Goal: Task Accomplishment & Management: Complete application form

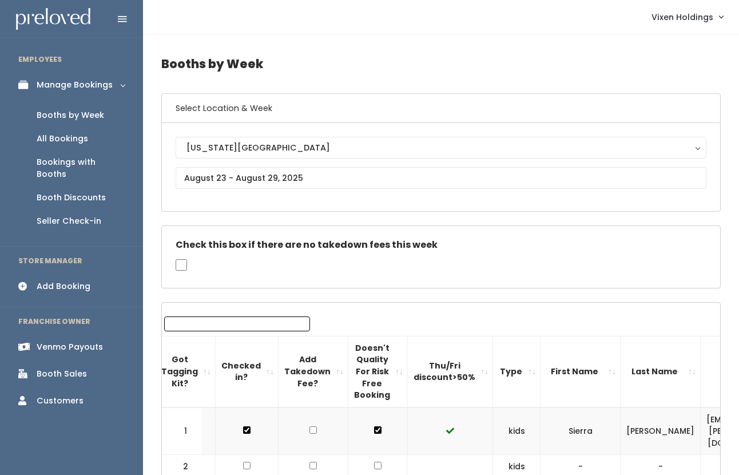
click at [89, 192] on div "Booth Discounts" at bounding box center [71, 198] width 69 height 12
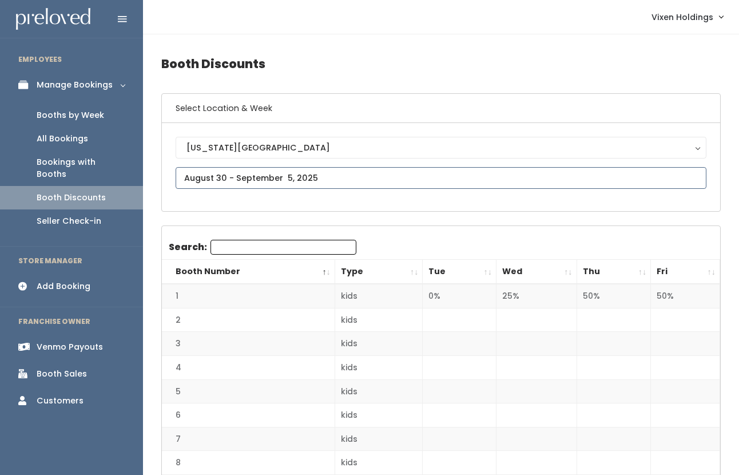
click at [282, 184] on input "text" at bounding box center [441, 178] width 531 height 22
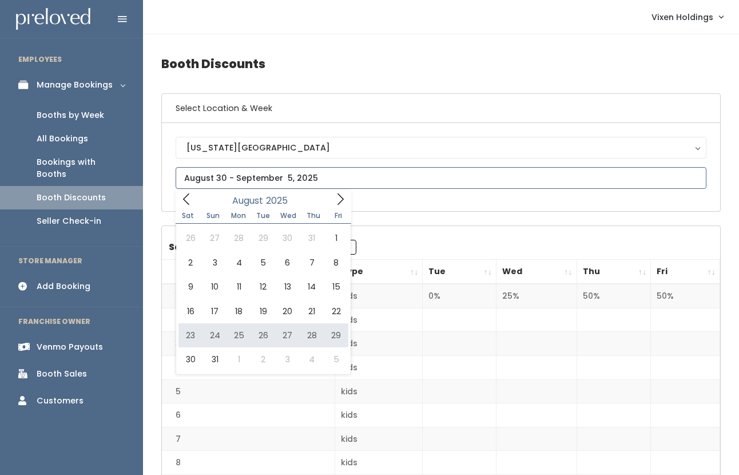
type input "August 23 to August 29"
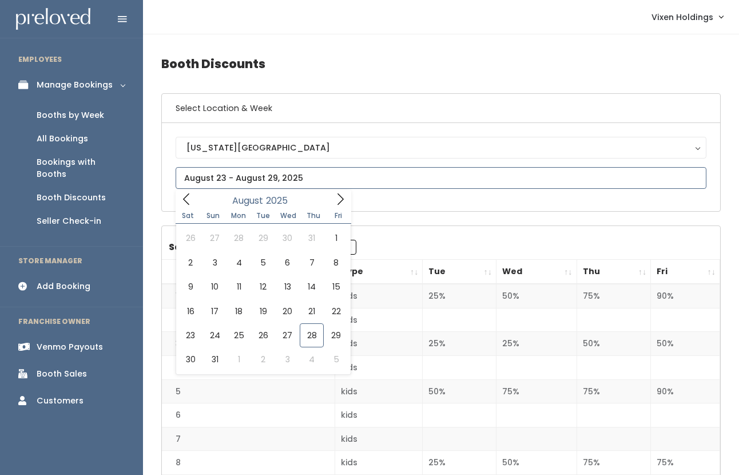
click at [236, 176] on input "text" at bounding box center [441, 178] width 531 height 22
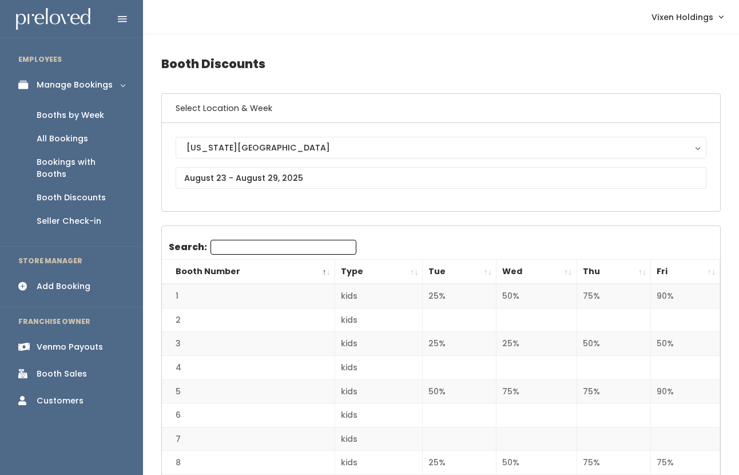
click at [85, 119] on div "Booths by Week" at bounding box center [71, 115] width 68 height 12
click at [85, 118] on div "Booths by Week" at bounding box center [71, 115] width 68 height 12
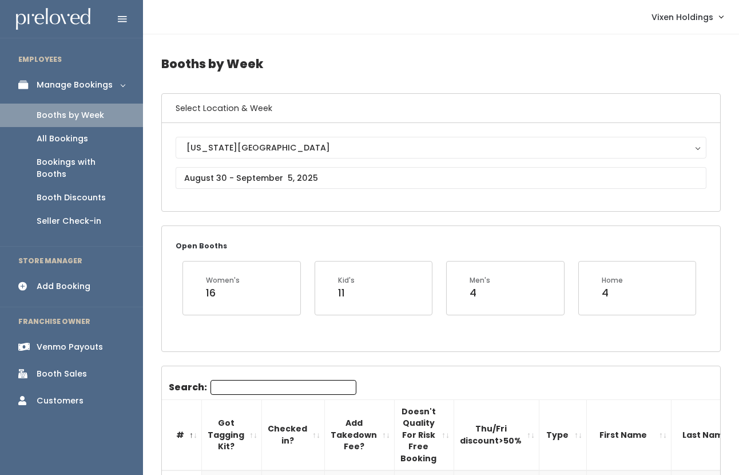
click at [248, 382] on input "Search:" at bounding box center [284, 387] width 146 height 15
type input "amy"
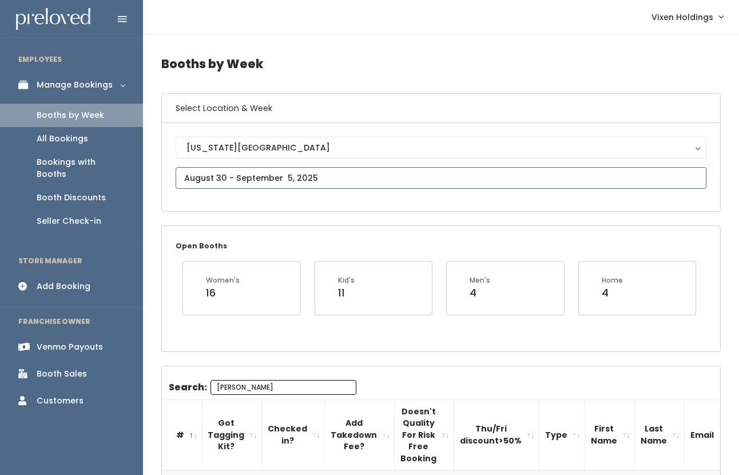
click at [235, 179] on input "text" at bounding box center [441, 178] width 531 height 22
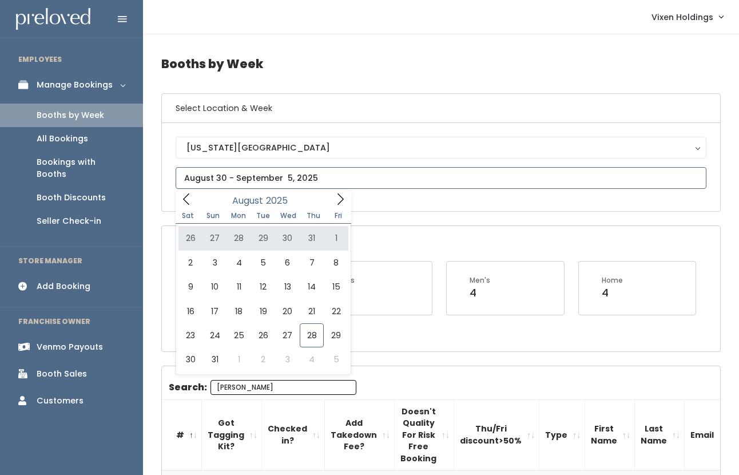
click at [341, 200] on icon at bounding box center [340, 199] width 13 height 13
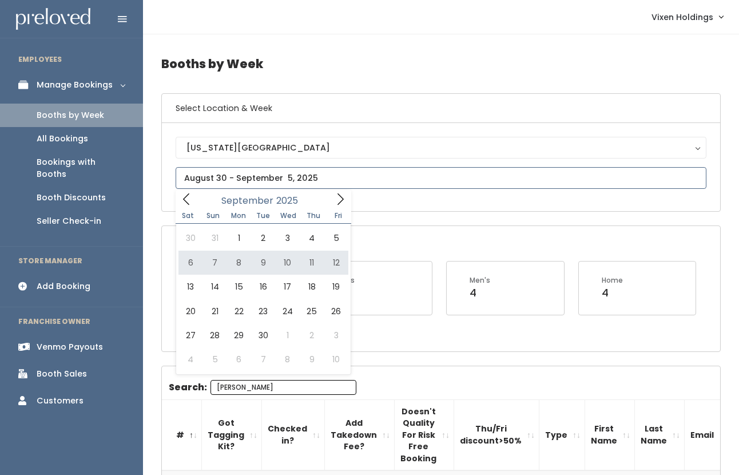
type input "[DATE] to [DATE]"
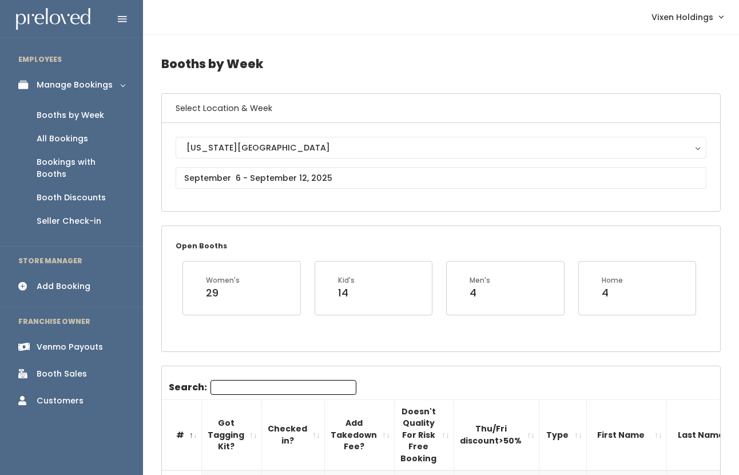
click at [247, 386] on input "Search:" at bounding box center [284, 387] width 146 height 15
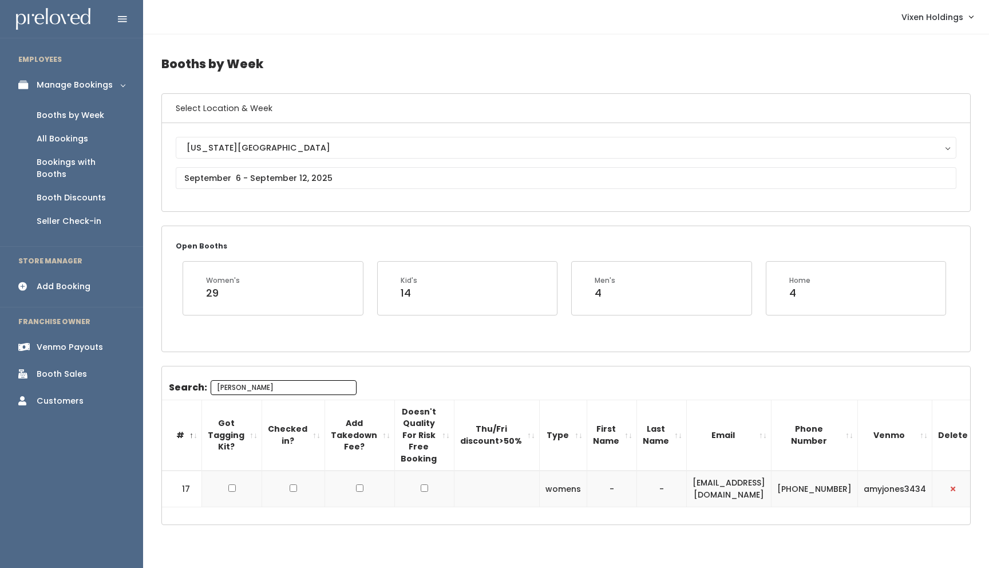
type input "amy"
click at [279, 181] on input "text" at bounding box center [566, 178] width 781 height 22
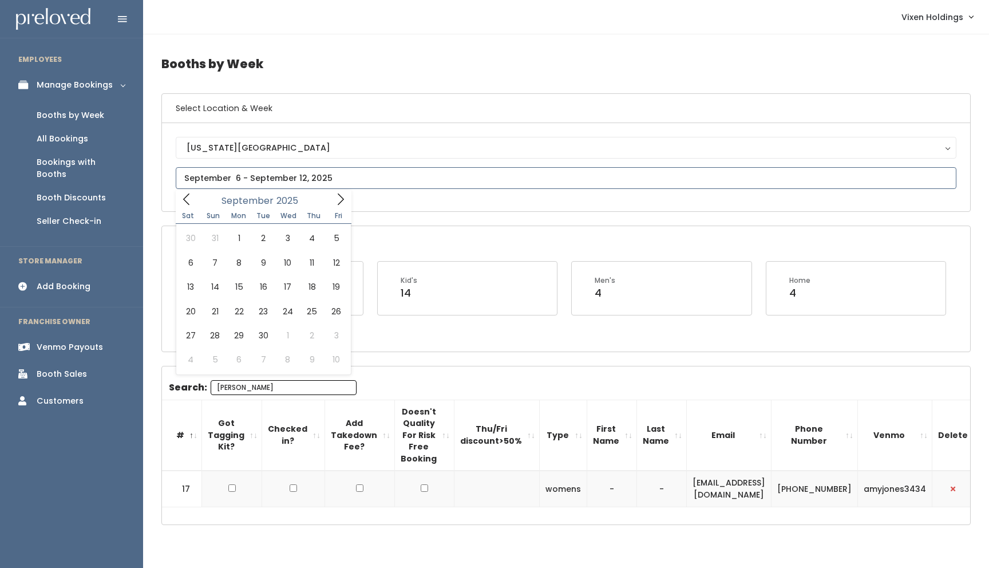
click at [339, 199] on icon at bounding box center [340, 199] width 13 height 13
type input "[DATE] to [DATE]"
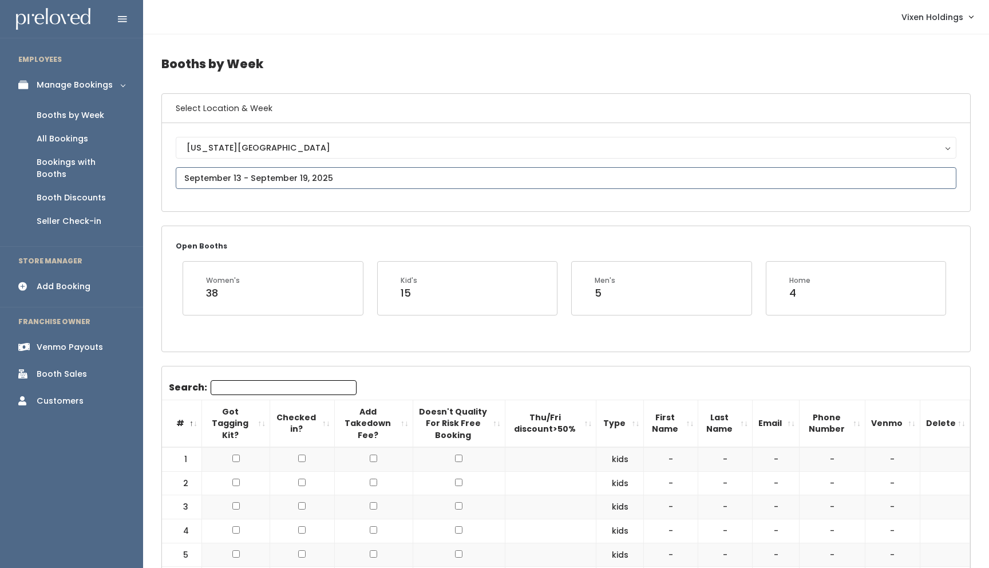
click at [246, 179] on input "text" at bounding box center [566, 178] width 781 height 22
click at [343, 197] on icon at bounding box center [340, 199] width 13 height 13
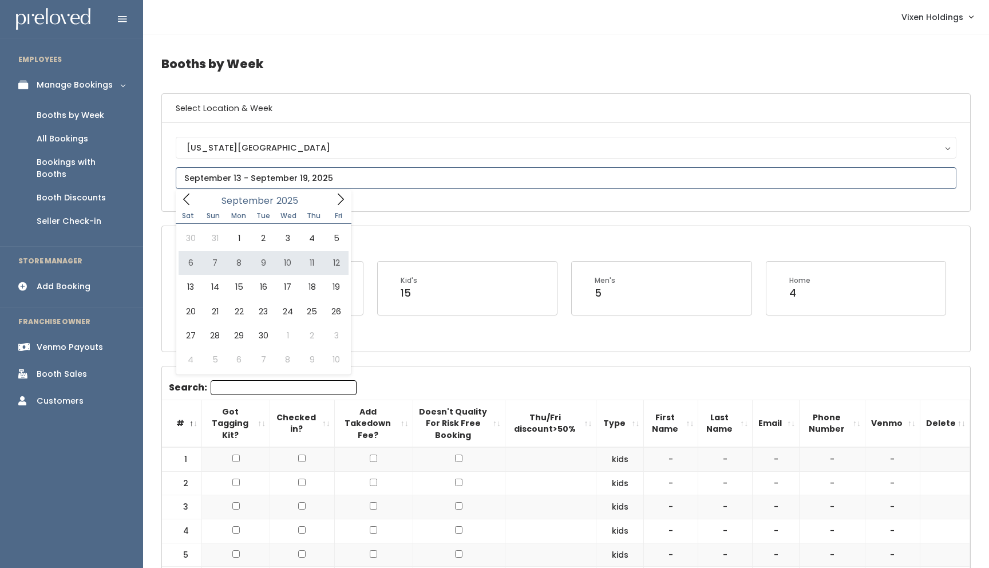
type input "September 6 to September 12"
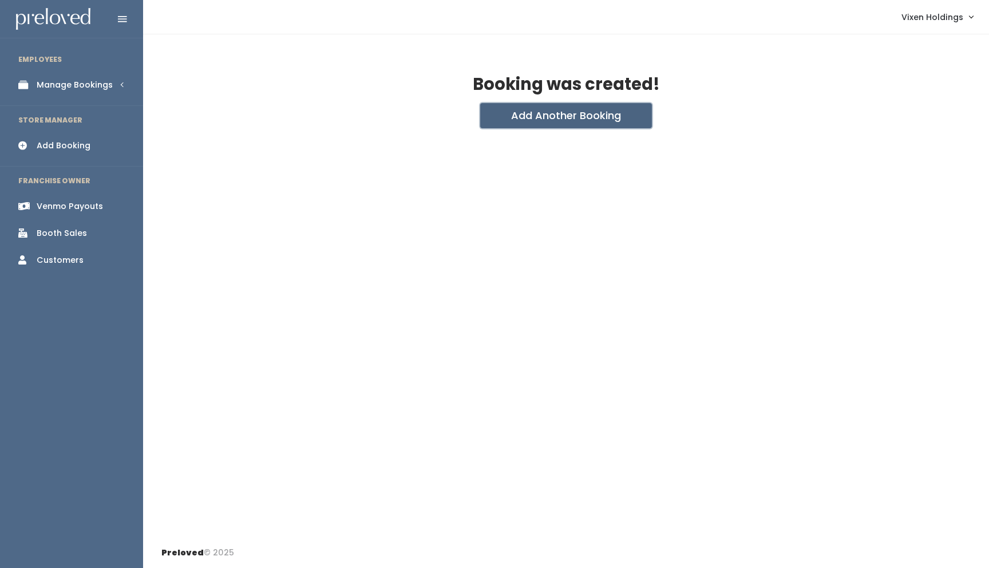
click at [532, 110] on button "Add Another Booking" at bounding box center [566, 115] width 172 height 25
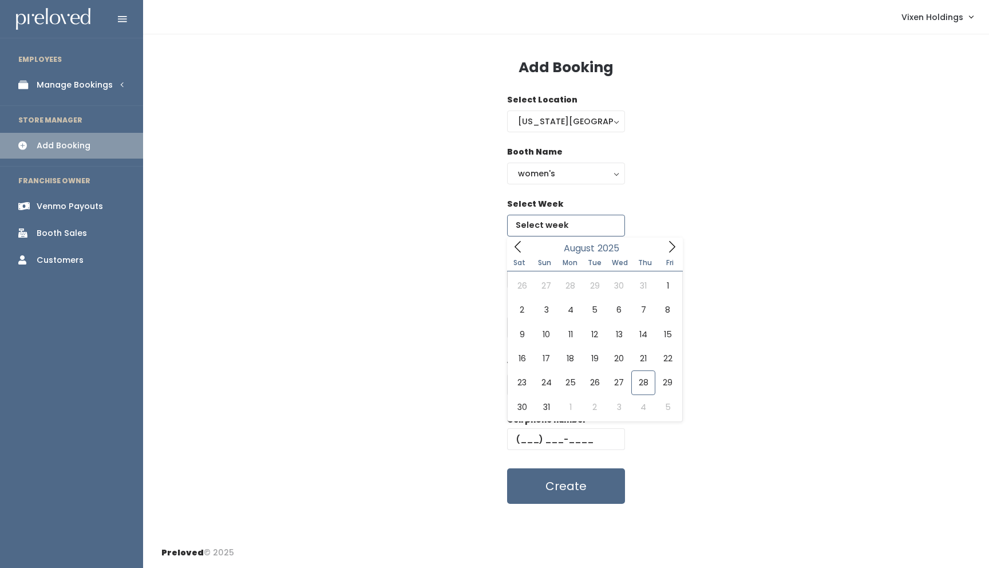
click at [537, 230] on input "text" at bounding box center [566, 226] width 118 height 22
click at [672, 248] on icon at bounding box center [672, 246] width 13 height 13
type input "September 13 to September 19"
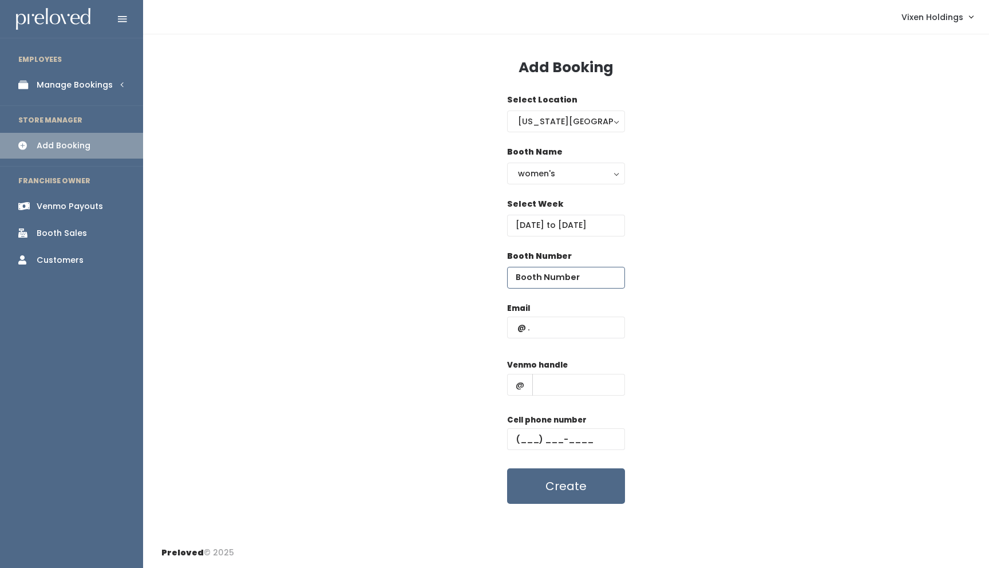
click at [549, 269] on input "number" at bounding box center [566, 278] width 118 height 22
type input "17"
click at [516, 324] on input "text" at bounding box center [566, 327] width 118 height 22
paste input "shopabsolutelyamy@gmail.com"
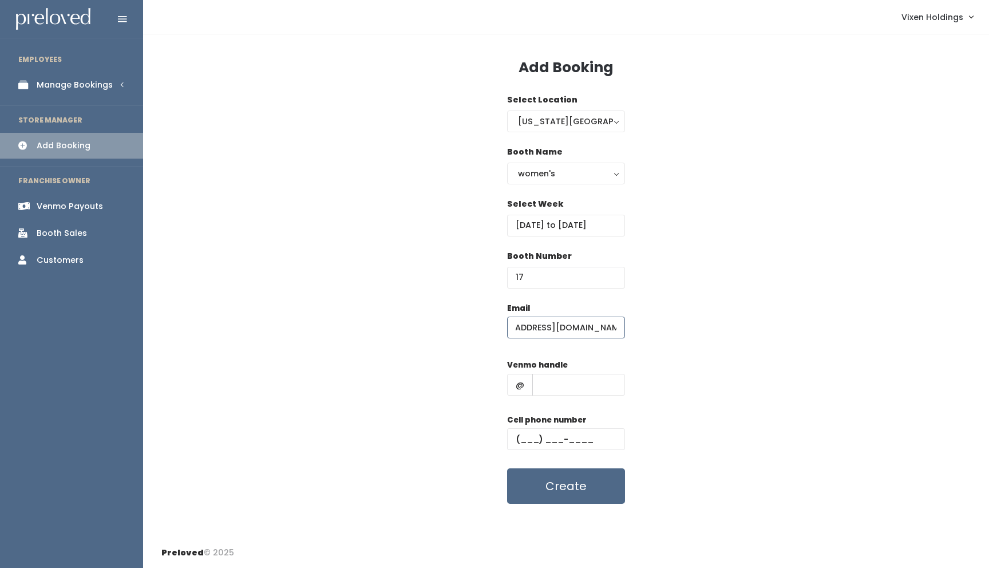
type input "shopabsolutelyamy@gmail.com"
click at [519, 436] on input "text" at bounding box center [566, 439] width 118 height 22
paste input "(870) 919-8496"
type input "(870) 919-8496"
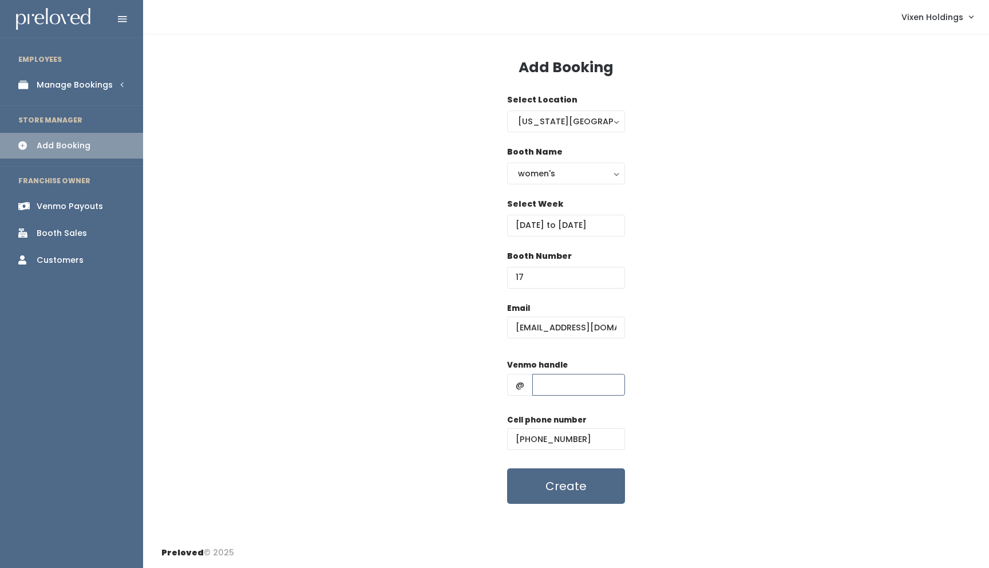
click at [549, 386] on input "text" at bounding box center [578, 385] width 93 height 22
paste input "amyjones3434"
type input "amyjones3434"
click at [563, 494] on button "Create" at bounding box center [566, 485] width 118 height 35
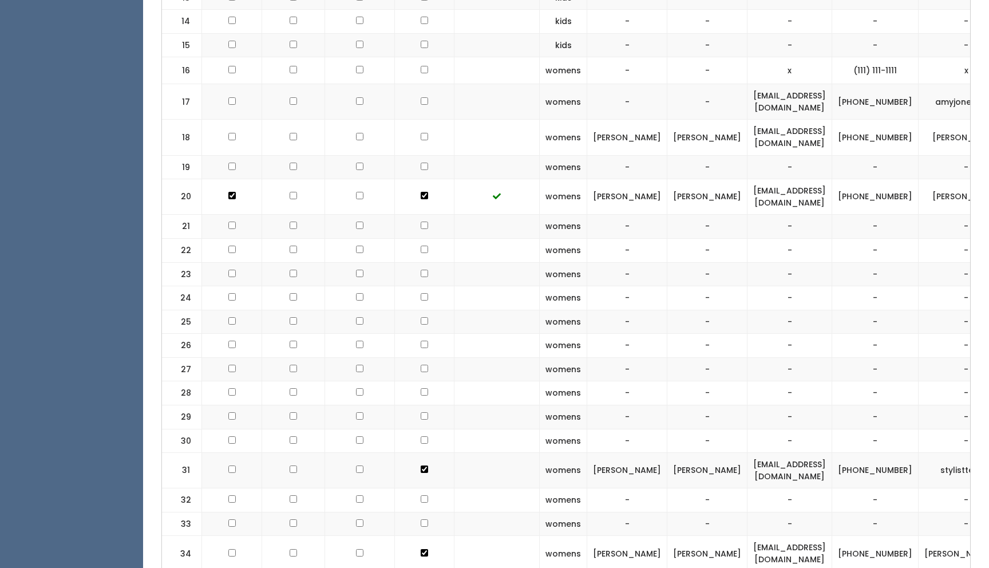
scroll to position [0, 23]
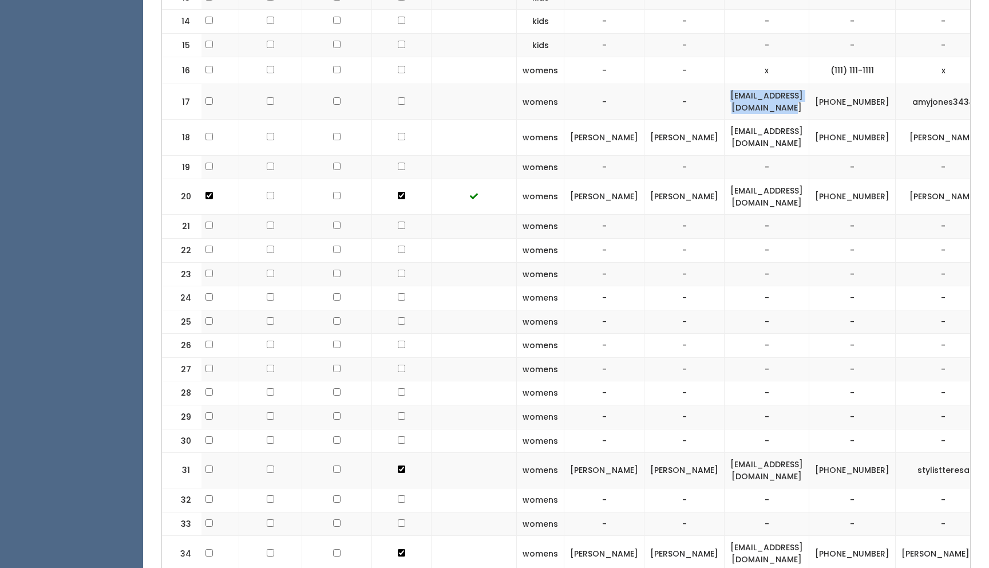
drag, startPoint x: 791, startPoint y: 88, endPoint x: 656, endPoint y: 88, distance: 135.1
click at [724, 88] on td "shopabsolutelyamy@gmail.com" at bounding box center [766, 101] width 85 height 35
copy td "shopabsolutelyamy@gmail.com"
drag, startPoint x: 837, startPoint y: 92, endPoint x: 794, endPoint y: 84, distance: 44.3
click at [809, 84] on td "(870) 919-8496" at bounding box center [852, 101] width 86 height 35
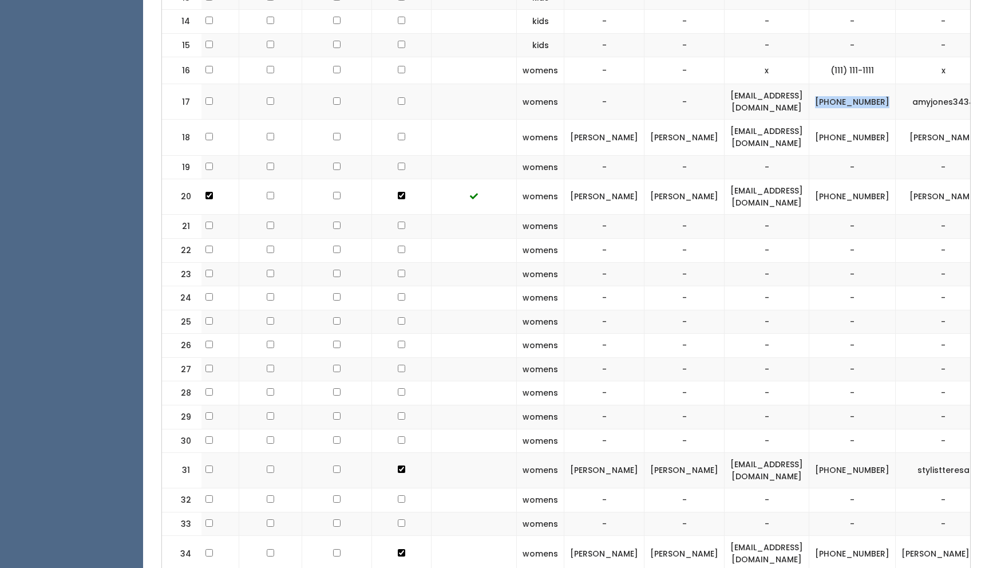
click at [837, 96] on td "(870) 919-8496" at bounding box center [852, 101] width 86 height 35
drag, startPoint x: 837, startPoint y: 96, endPoint x: 805, endPoint y: 85, distance: 34.4
click at [809, 85] on td "(870) 919-8496" at bounding box center [852, 101] width 86 height 35
click at [842, 94] on td "(870) 919-8496" at bounding box center [852, 101] width 86 height 35
drag, startPoint x: 802, startPoint y: 84, endPoint x: 841, endPoint y: 94, distance: 40.4
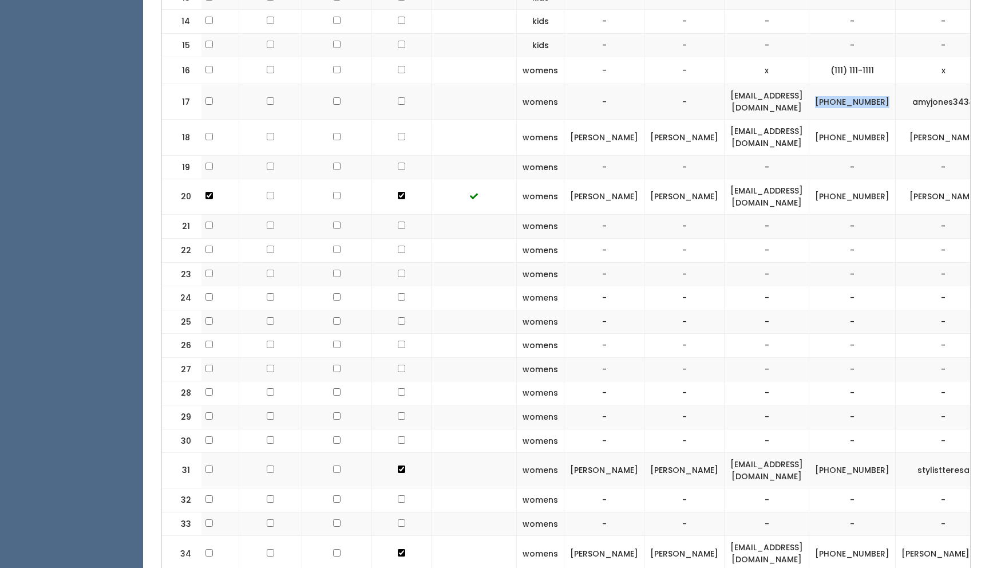
click at [841, 94] on td "(870) 919-8496" at bounding box center [852, 101] width 86 height 35
copy td "(870) 919-8496"
drag, startPoint x: 917, startPoint y: 86, endPoint x: 858, endPoint y: 86, distance: 58.9
click at [896, 86] on td "amyjones3434" at bounding box center [944, 101] width 96 height 35
copy td "amyjones3434"
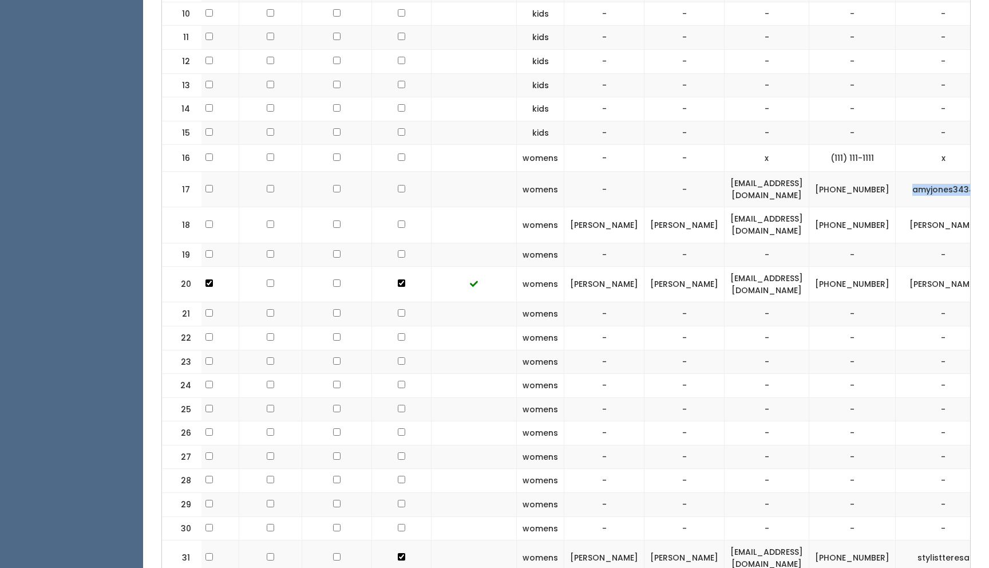
scroll to position [742, 0]
